Goal: Transaction & Acquisition: Purchase product/service

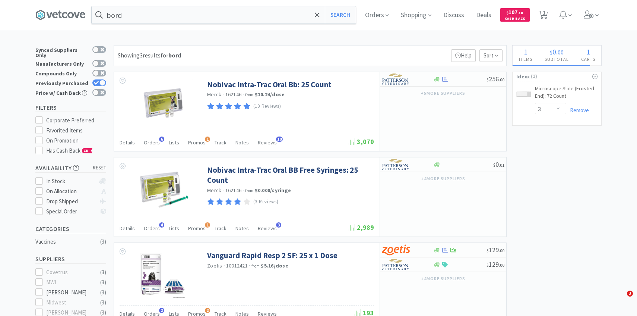
select select "3"
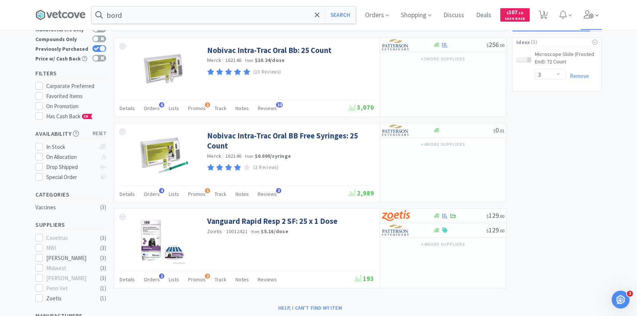
click at [591, 12] on icon at bounding box center [589, 14] width 10 height 8
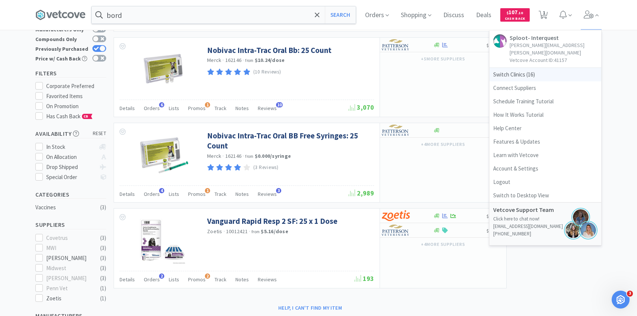
click at [538, 68] on span "Switch Clinics ( 16 )" at bounding box center [546, 74] width 112 height 13
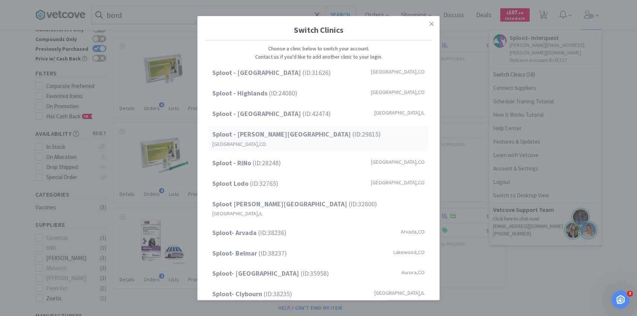
click at [295, 129] on span "Sploot - [PERSON_NAME][GEOGRAPHIC_DATA] (ID: 29815 )" at bounding box center [296, 134] width 168 height 11
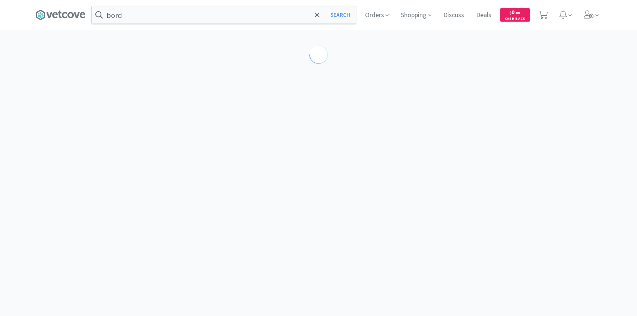
scroll to position [34, 0]
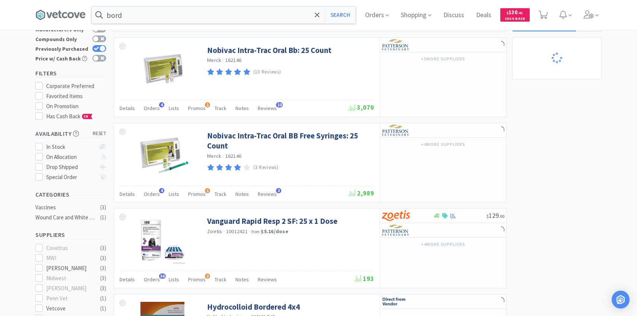
select select "6"
select select "1"
select select "2"
select select "4"
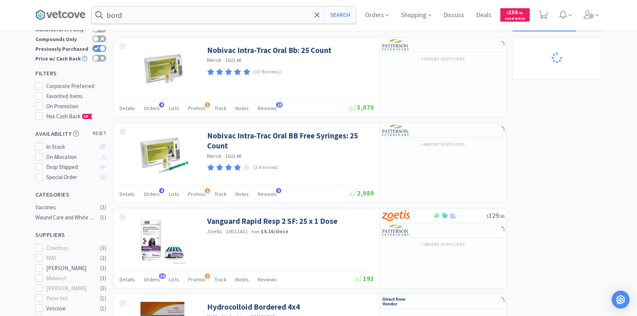
select select "1"
select select "2"
select select "1"
select select "2"
select select "3"
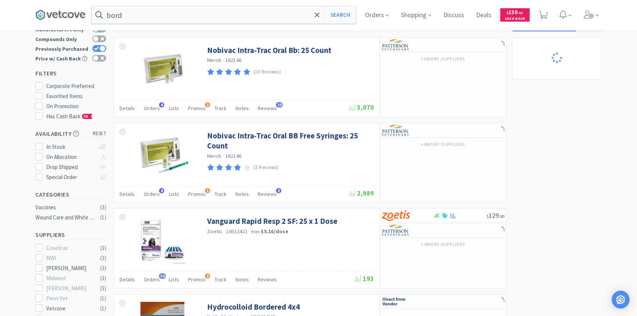
select select "1"
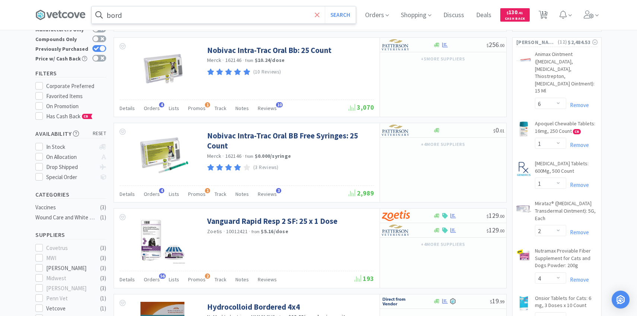
click at [315, 14] on icon at bounding box center [317, 14] width 5 height 7
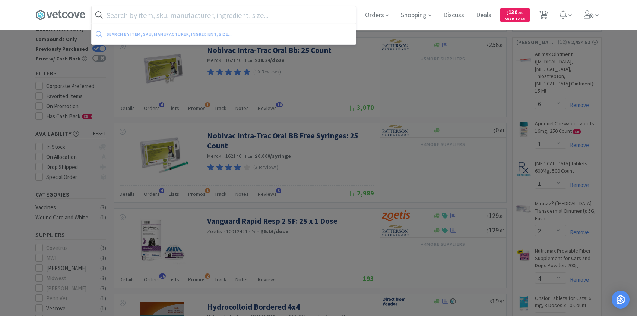
type input "p"
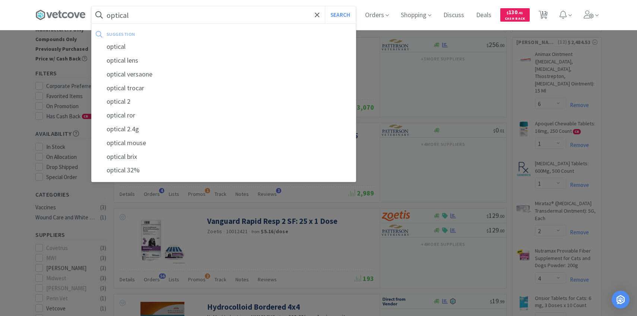
click at [325, 6] on button "Search" at bounding box center [340, 14] width 31 height 17
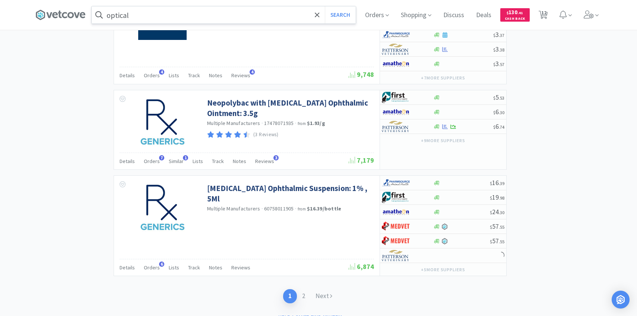
scroll to position [1270, 0]
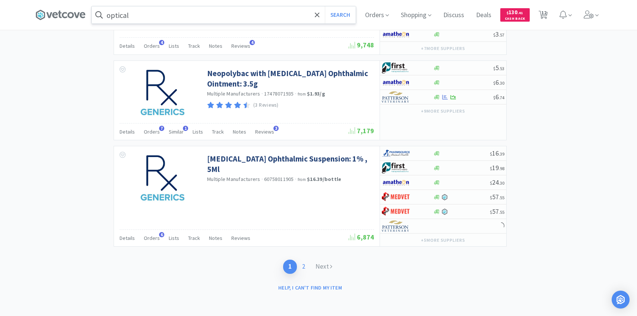
click at [304, 268] on link "2" at bounding box center [303, 266] width 13 height 14
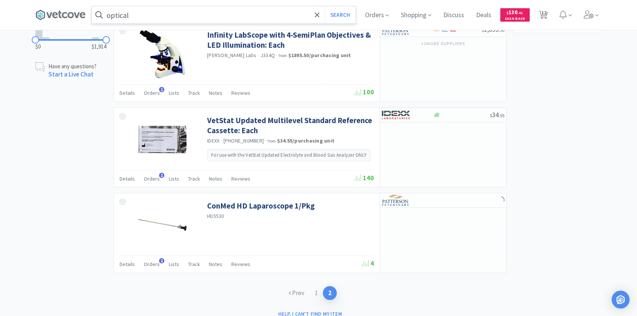
scroll to position [624, 0]
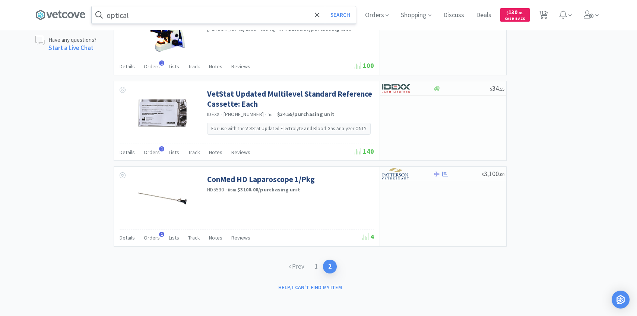
click at [193, 17] on input "optical" at bounding box center [224, 14] width 264 height 17
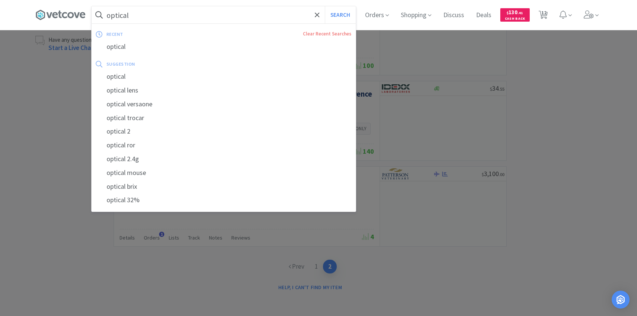
click at [184, 16] on input "optical" at bounding box center [224, 14] width 264 height 17
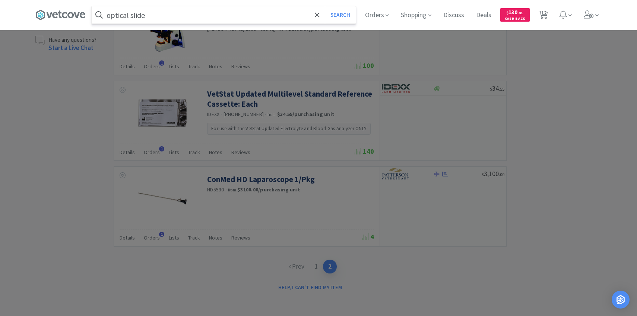
click at [325, 6] on button "Search" at bounding box center [340, 14] width 31 height 17
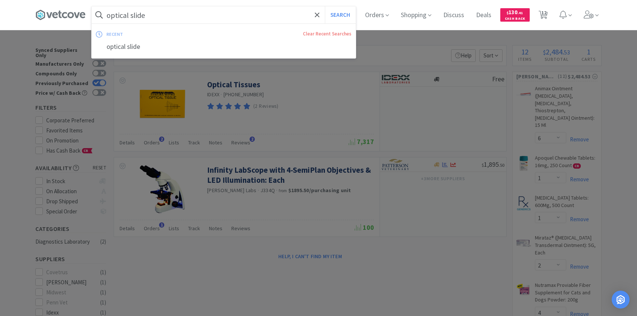
click at [184, 16] on input "optical slide" at bounding box center [224, 14] width 264 height 17
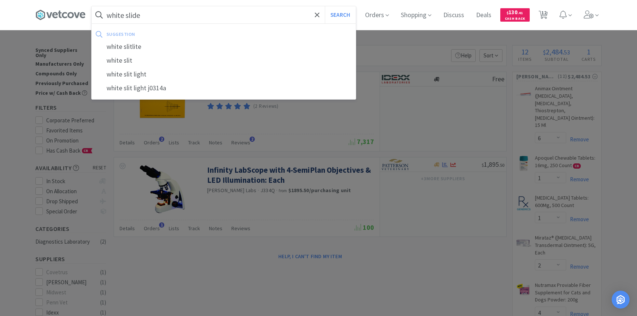
click at [325, 6] on button "Search" at bounding box center [340, 14] width 31 height 17
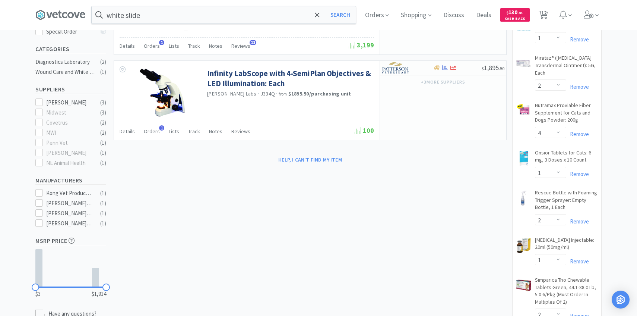
scroll to position [210, 0]
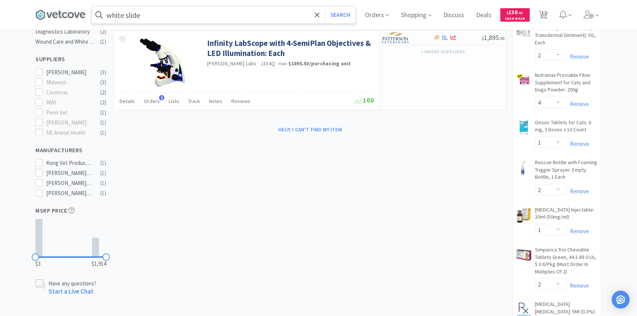
click at [143, 21] on input "white slide" at bounding box center [224, 14] width 264 height 17
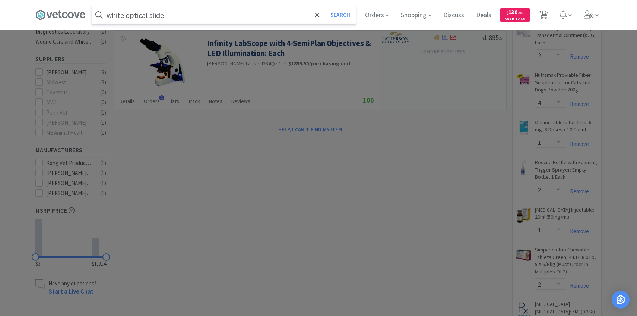
type input "white optical slide"
click at [325, 6] on button "Search" at bounding box center [340, 14] width 31 height 17
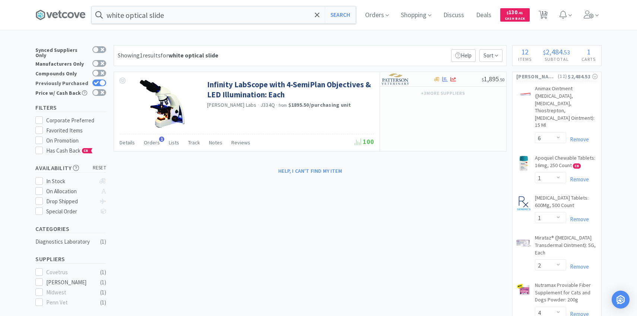
click at [100, 80] on div at bounding box center [102, 83] width 6 height 6
checkbox input "false"
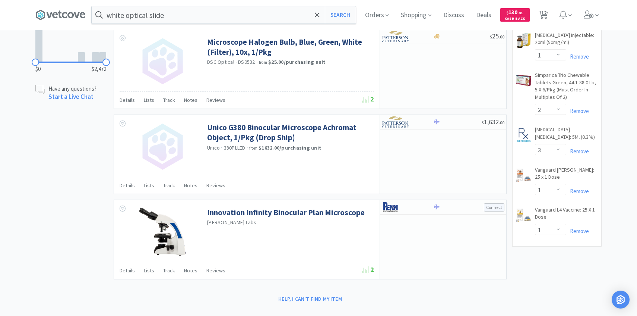
scroll to position [396, 0]
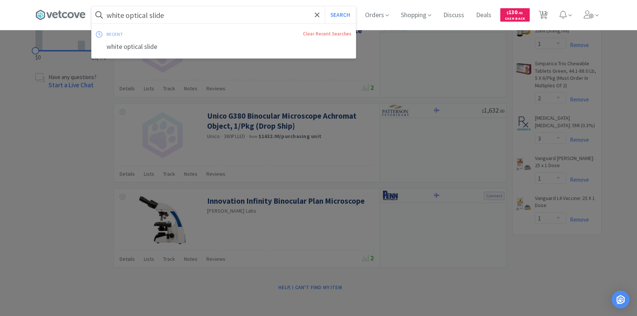
click at [168, 21] on input "white optical slide" at bounding box center [224, 14] width 264 height 17
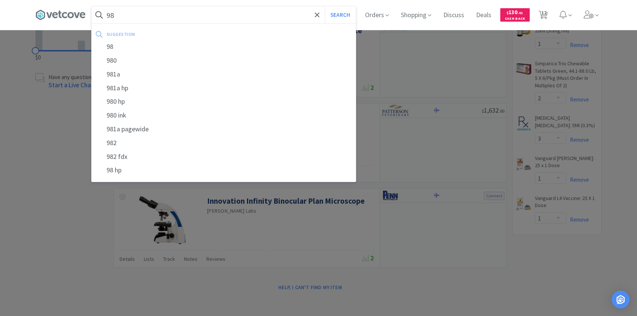
click at [160, 23] on input "98" at bounding box center [224, 14] width 264 height 17
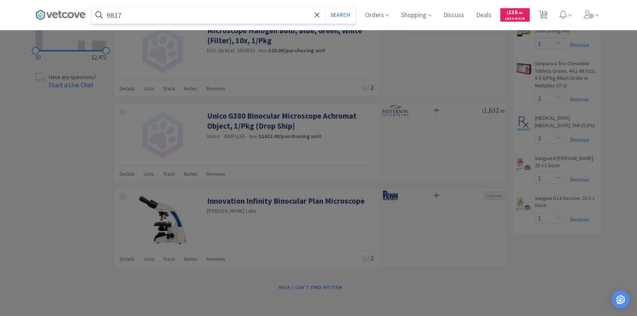
click at [168, 18] on input "9817" at bounding box center [224, 14] width 264 height 17
click at [167, 15] on input "9817137" at bounding box center [224, 14] width 264 height 17
click at [325, 6] on button "Search" at bounding box center [340, 14] width 31 height 17
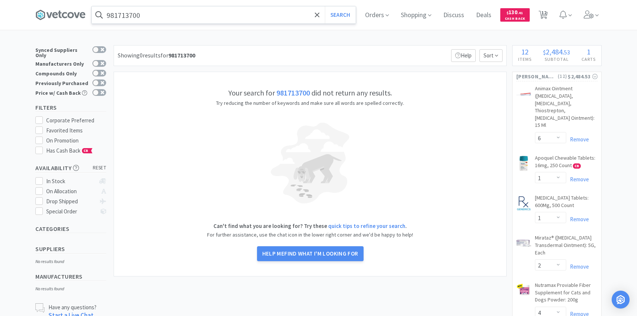
click at [215, 18] on input "981713700" at bounding box center [224, 14] width 264 height 17
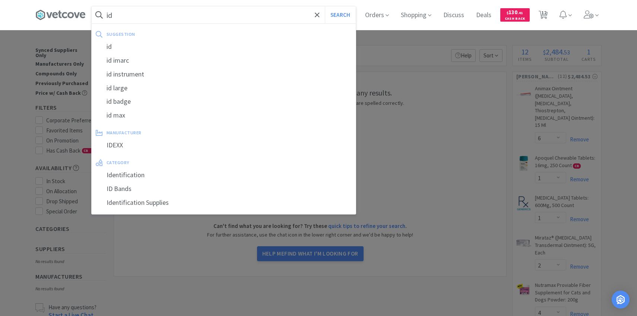
type input "i"
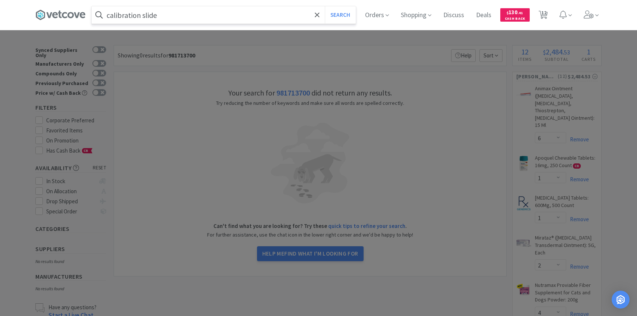
type input "calibration slide"
click at [325, 6] on button "Search" at bounding box center [340, 14] width 31 height 17
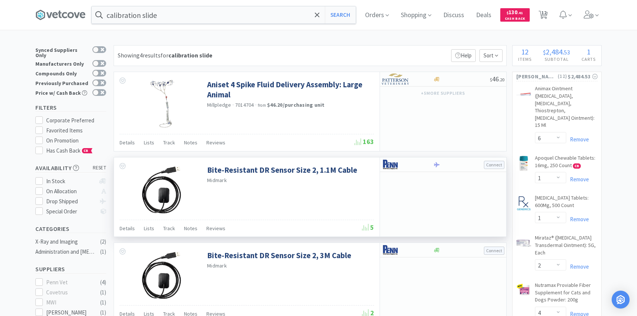
scroll to position [321, 0]
